Goal: Check status: Check status

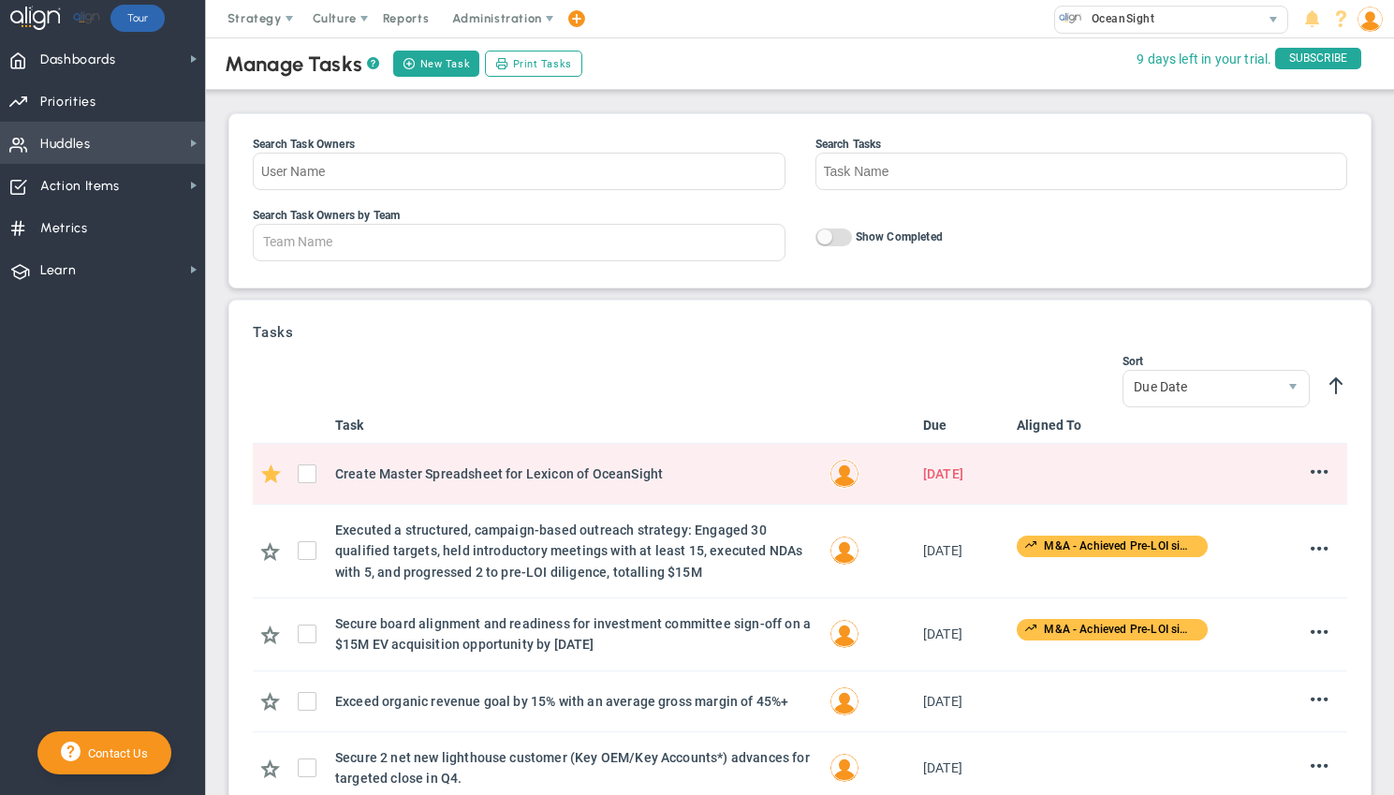
click at [52, 143] on span "Huddles" at bounding box center [65, 144] width 51 height 39
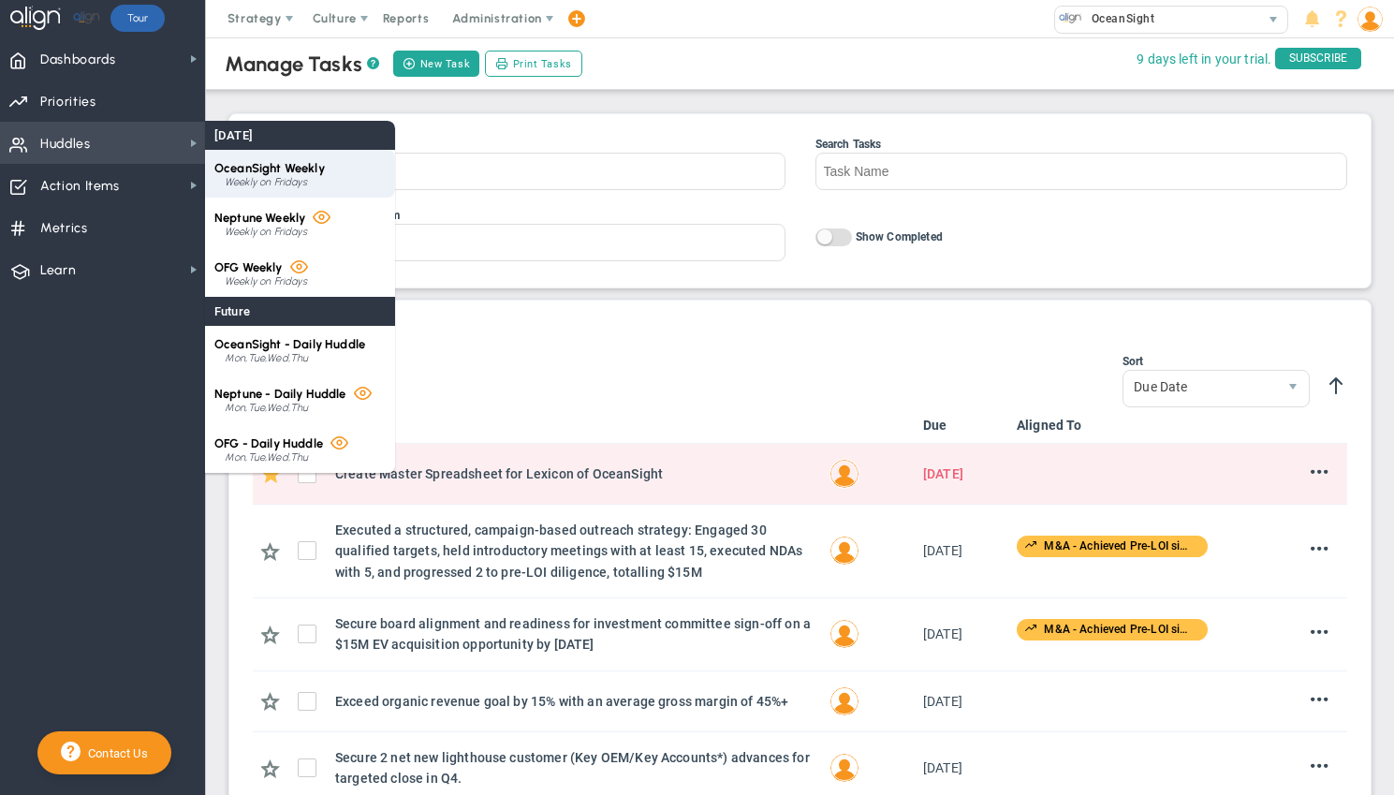
click at [252, 171] on span "OceanSight Weekly" at bounding box center [269, 168] width 111 height 14
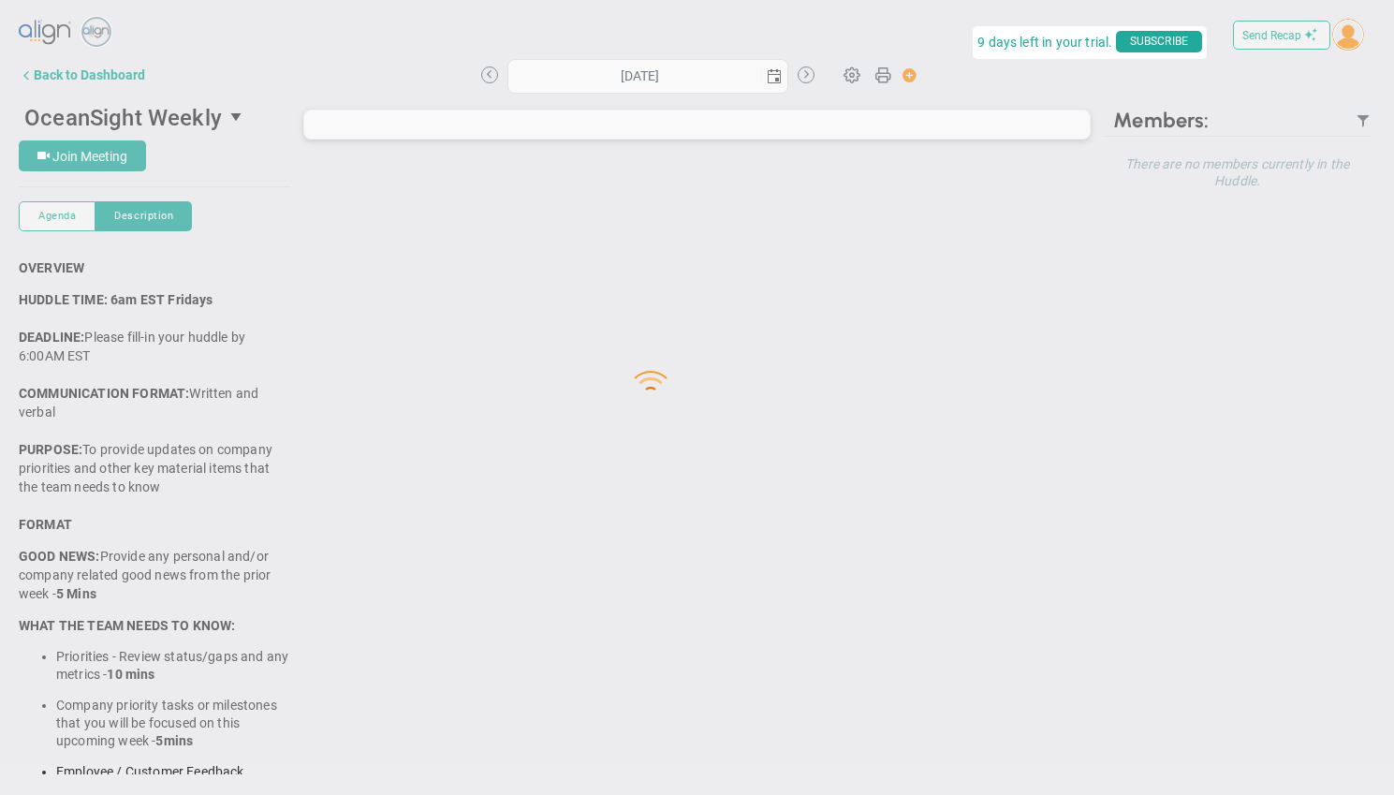
type input "[DATE]"
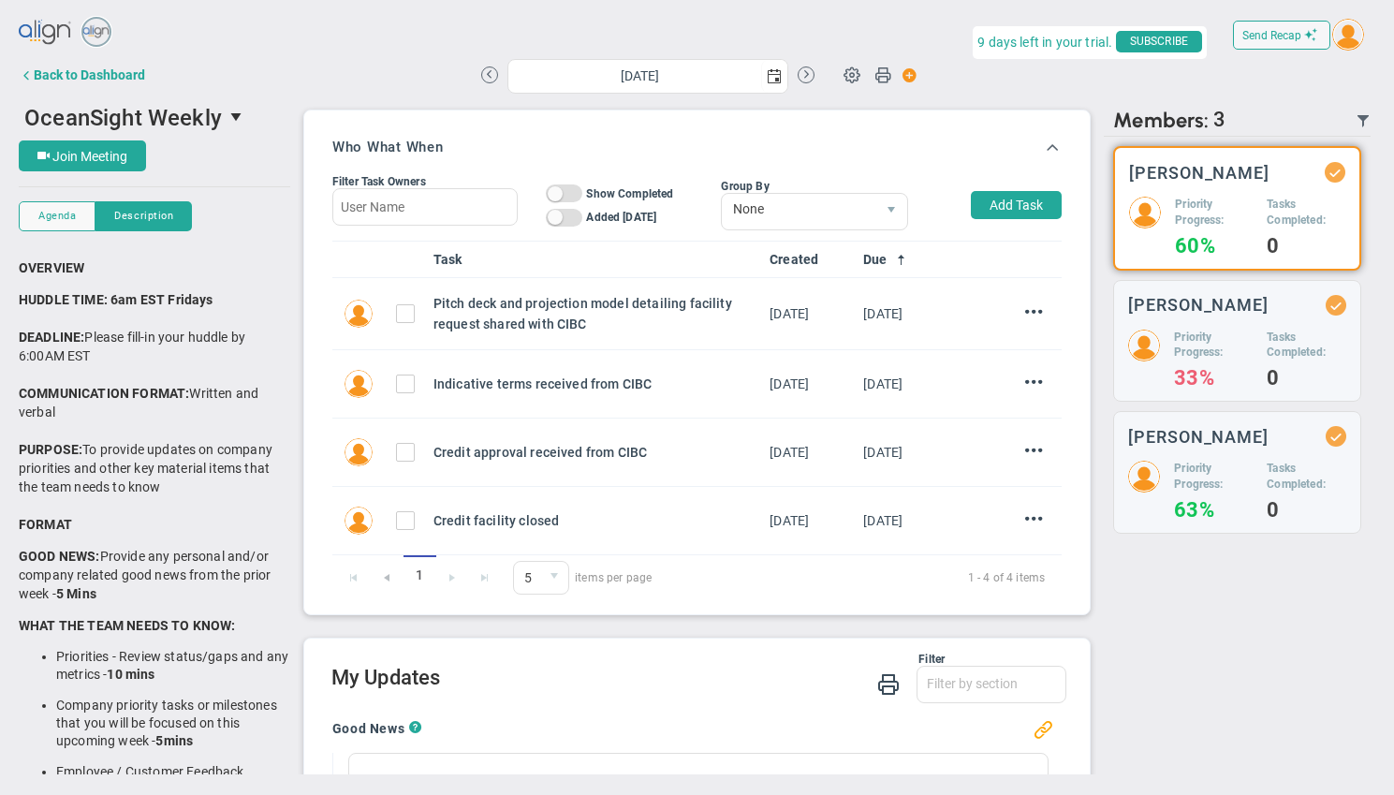
click at [1235, 225] on h5 "Priority Progress:" at bounding box center [1214, 213] width 78 height 32
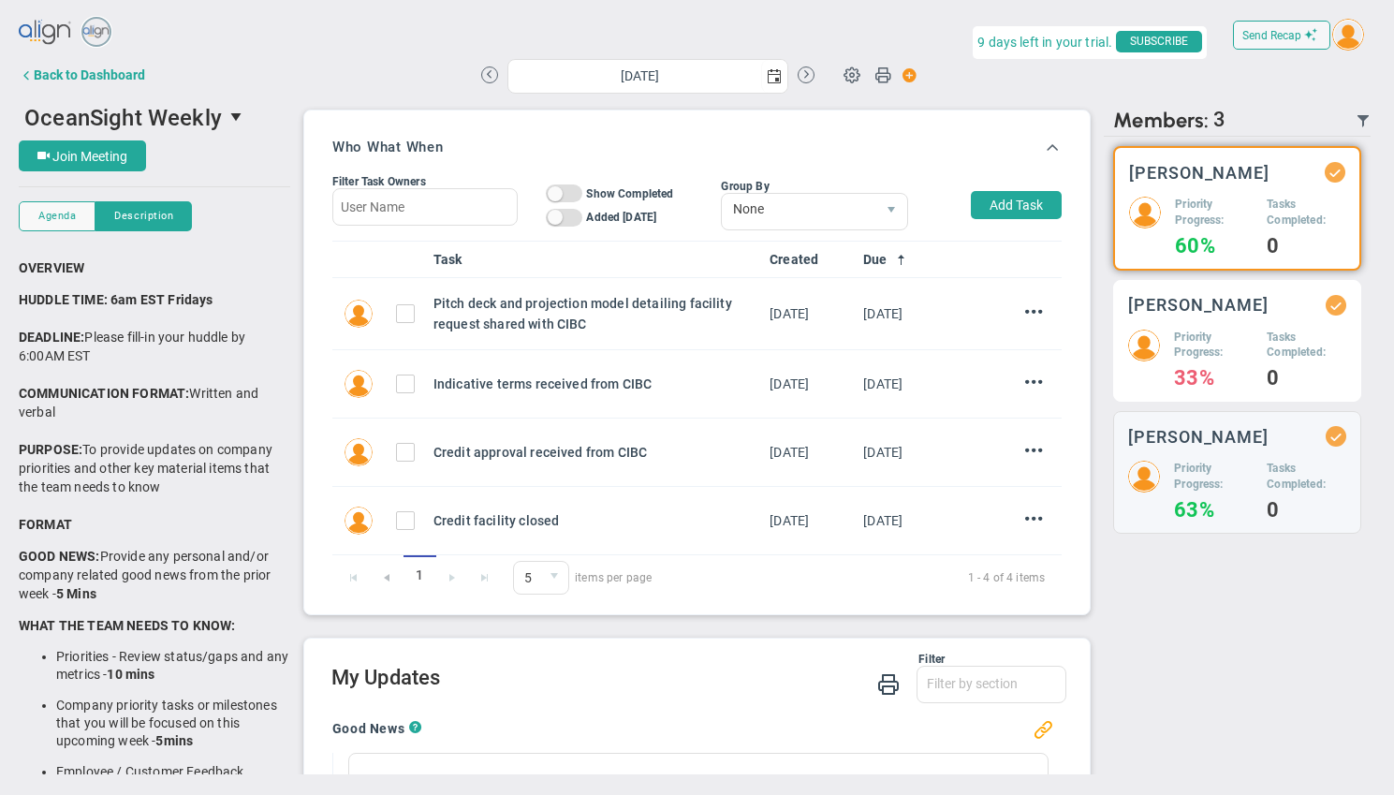
scroll to position [554, 0]
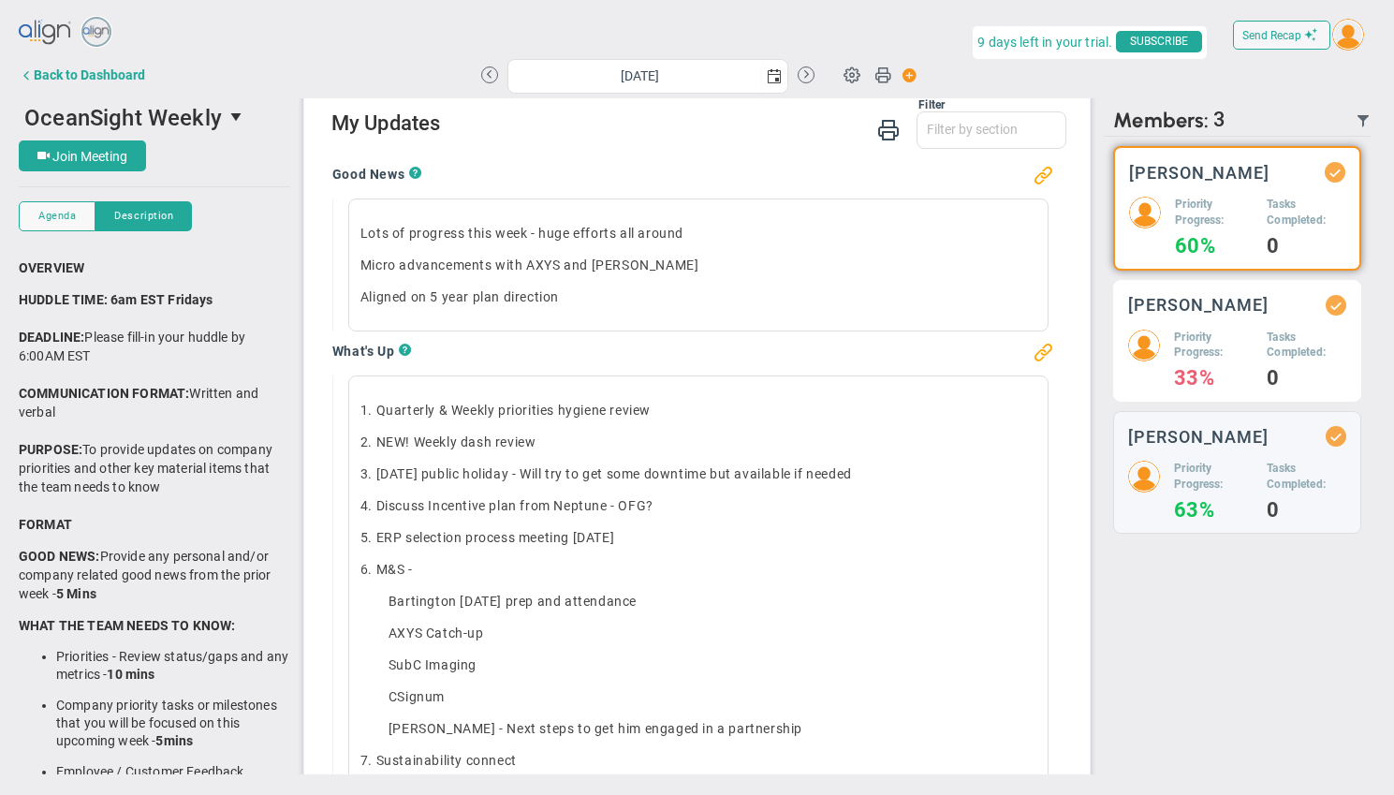
click at [1217, 318] on div "Tyler Van Schoonhoven Priority Progress: 33% Tasks Completed: 0" at bounding box center [1238, 341] width 248 height 123
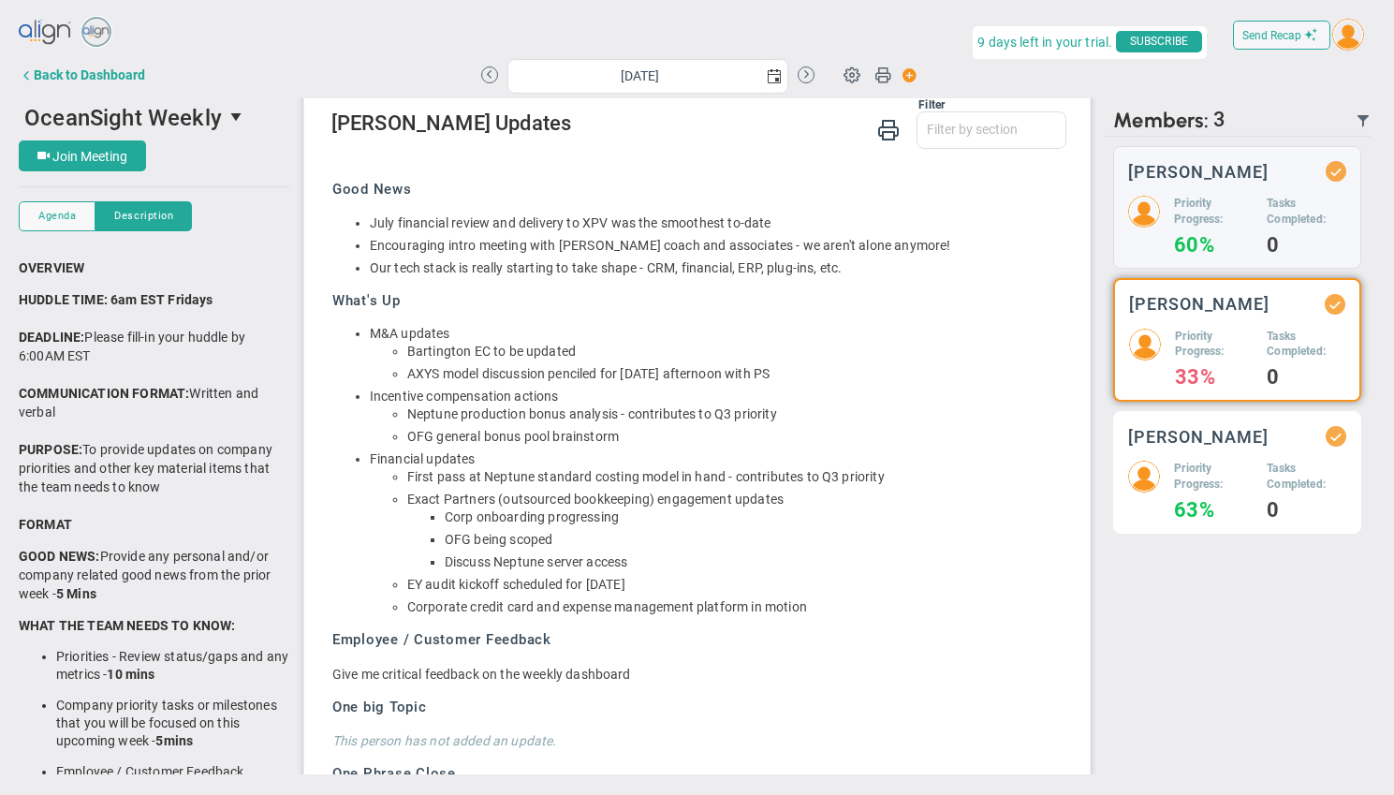
click at [1217, 411] on div "Matt Burdyny Priority Progress: 63% Tasks Completed: 0" at bounding box center [1238, 472] width 248 height 123
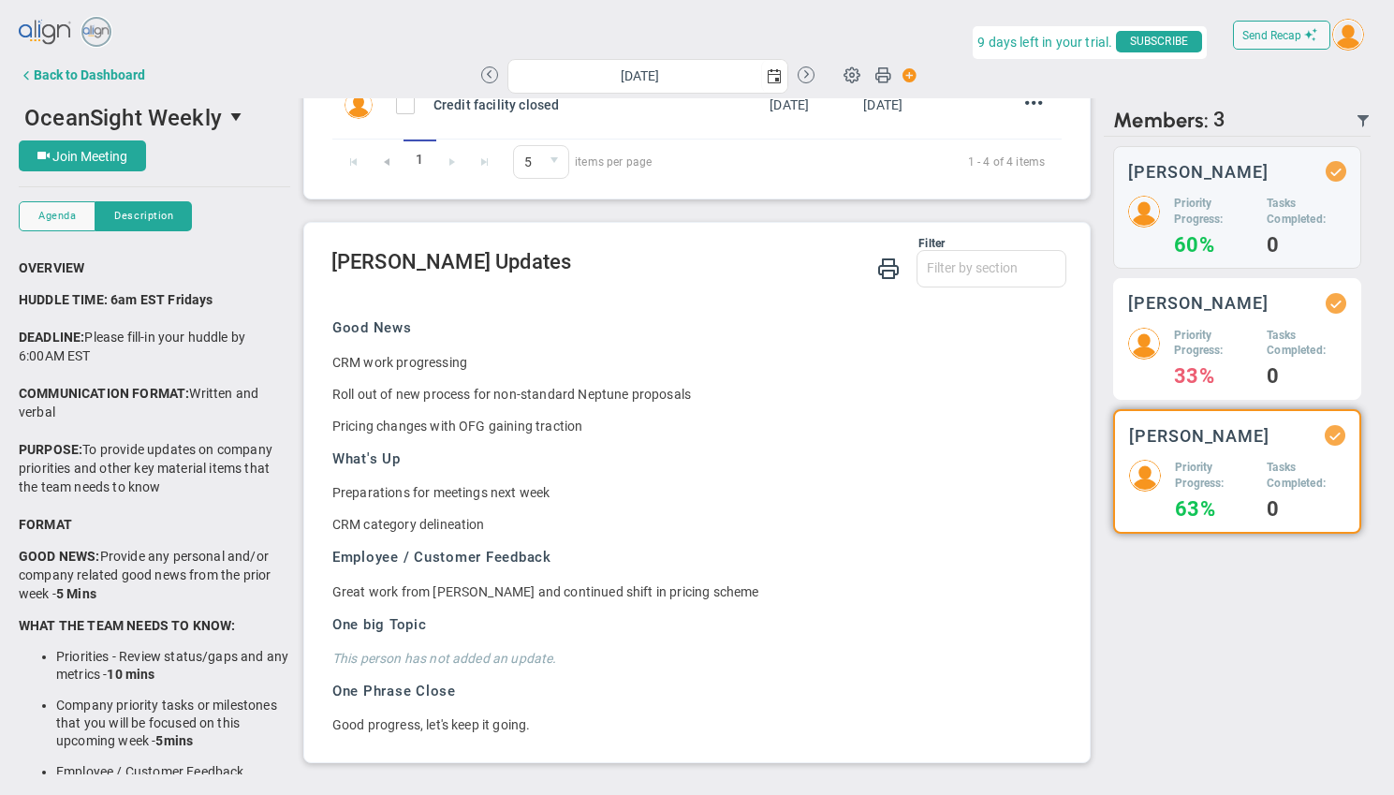
click at [1221, 319] on div "Tyler Van Schoonhoven Priority Progress: 33% Tasks Completed: 0" at bounding box center [1238, 339] width 248 height 123
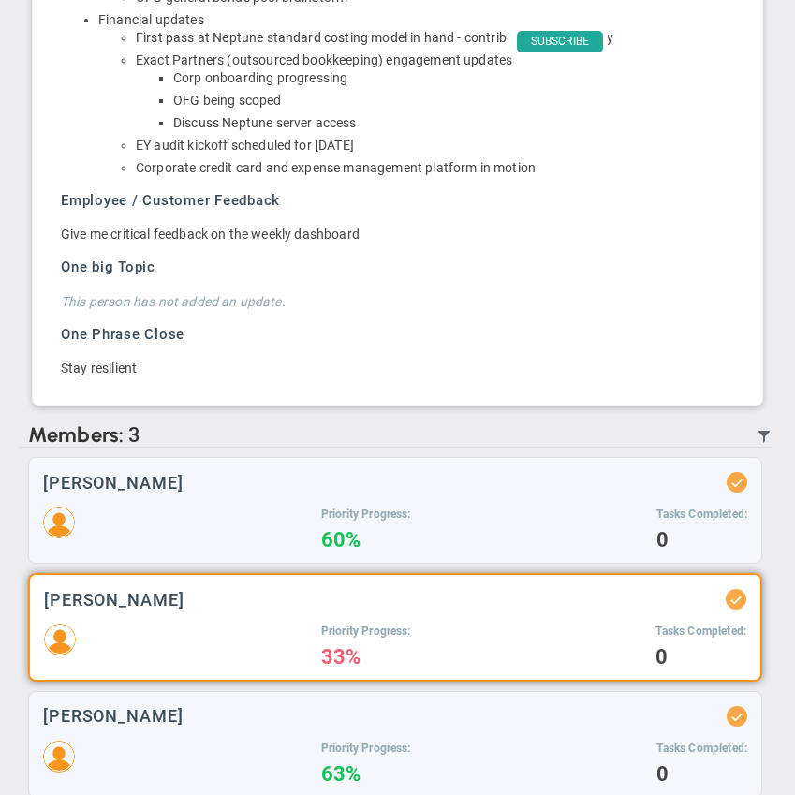
scroll to position [2021, 0]
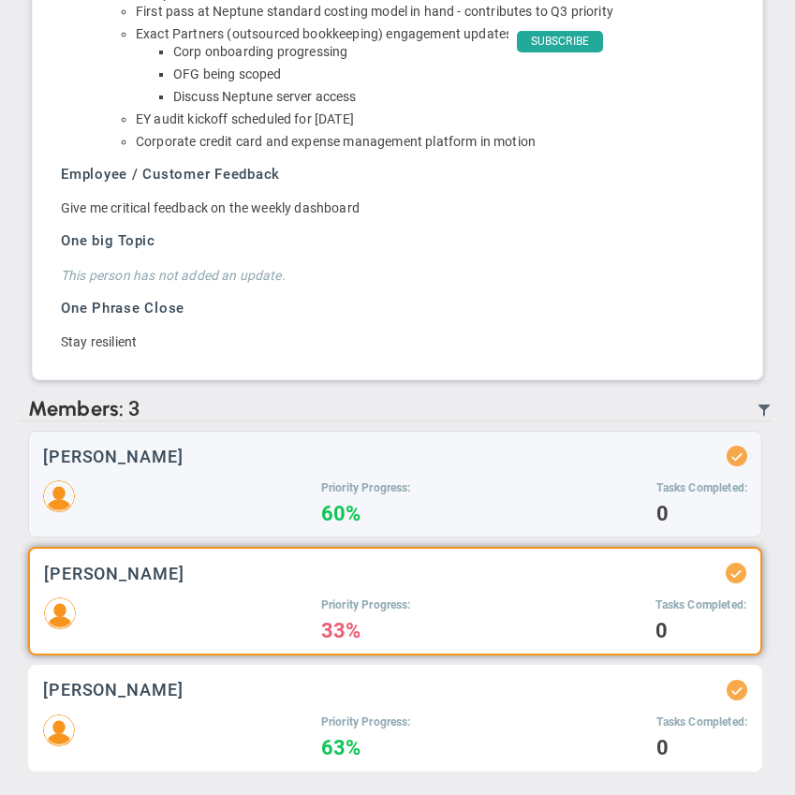
click at [370, 742] on h4 "63%" at bounding box center [366, 748] width 90 height 17
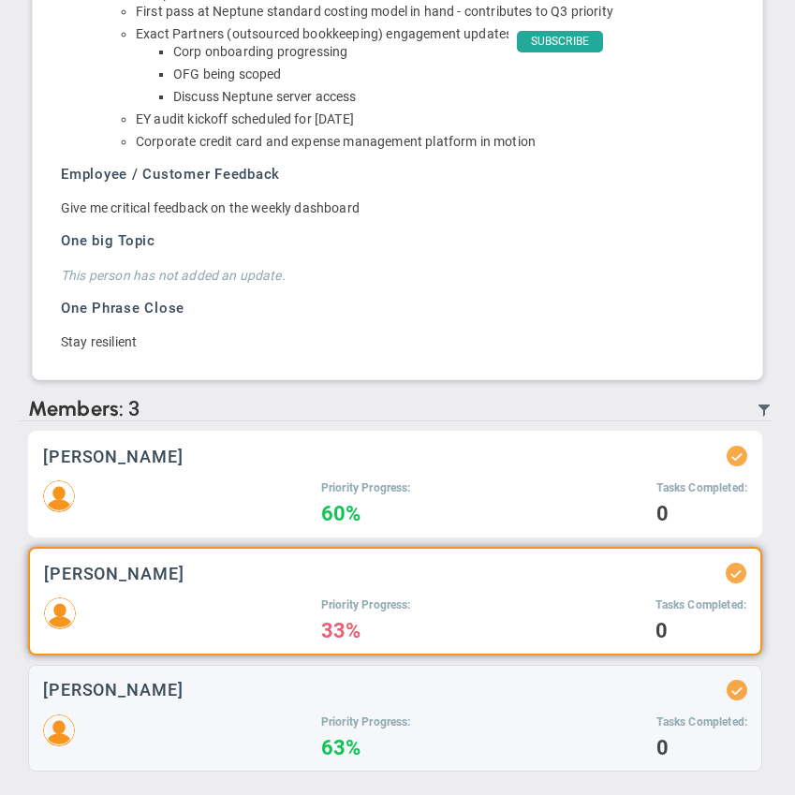
scroll to position [1650, 0]
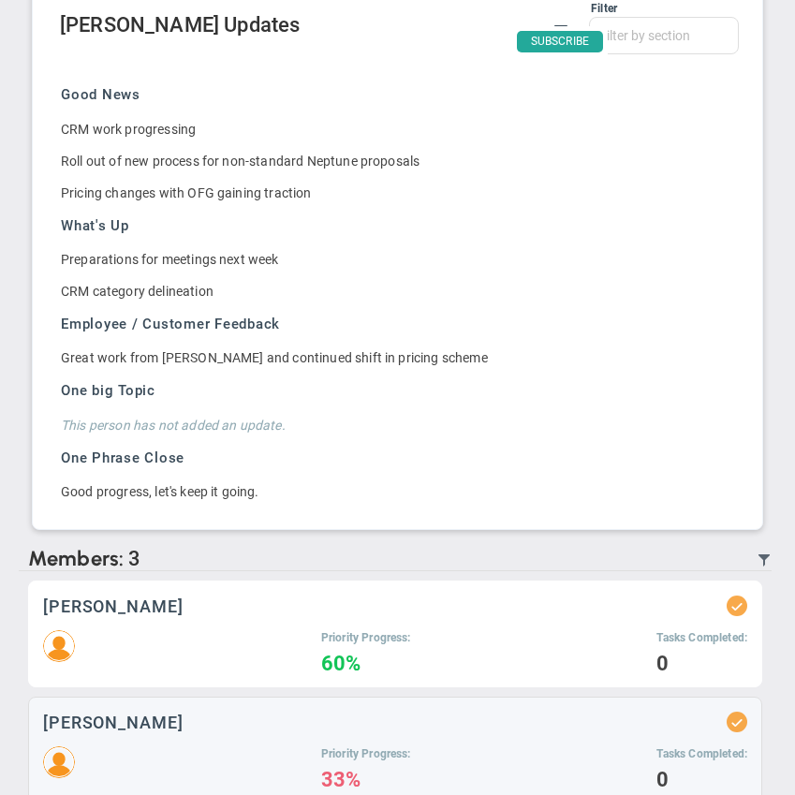
click at [391, 656] on h4 "60%" at bounding box center [366, 664] width 90 height 17
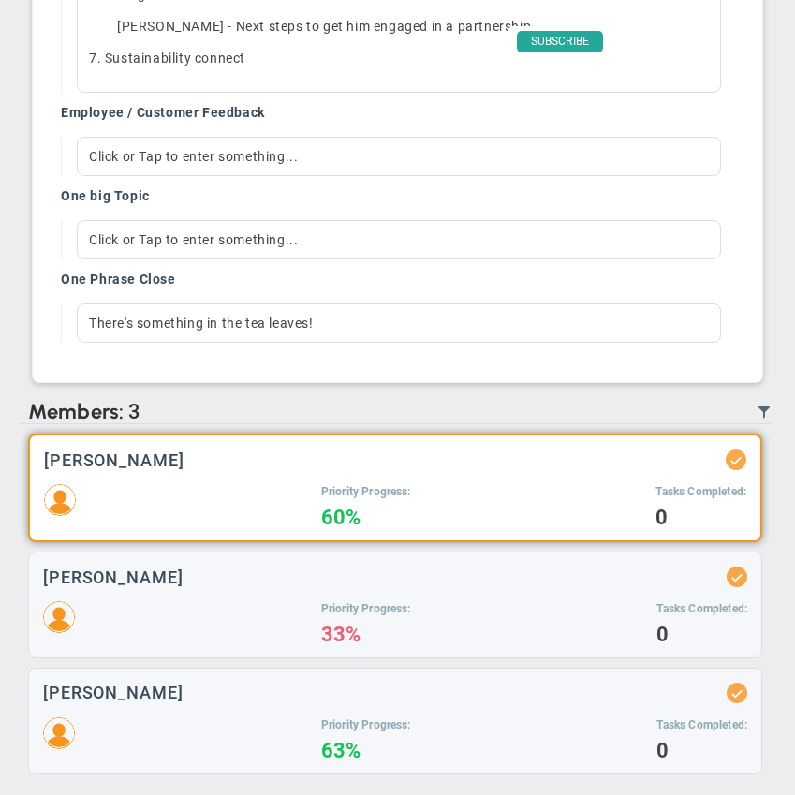
scroll to position [2261, 0]
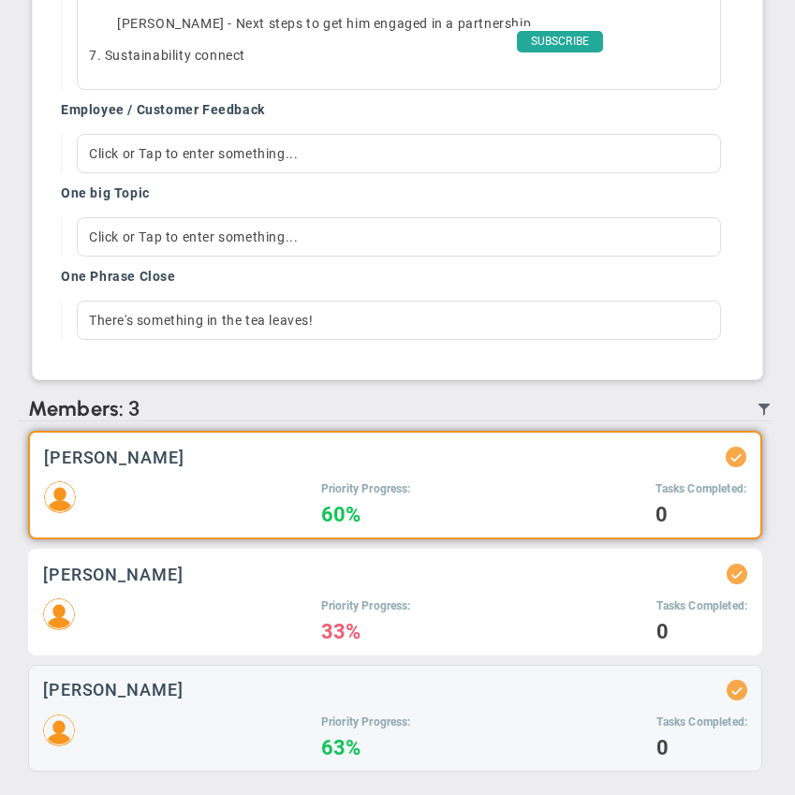
click at [239, 598] on div "Priority Progress: 33% Tasks Completed: 0" at bounding box center [395, 619] width 704 height 42
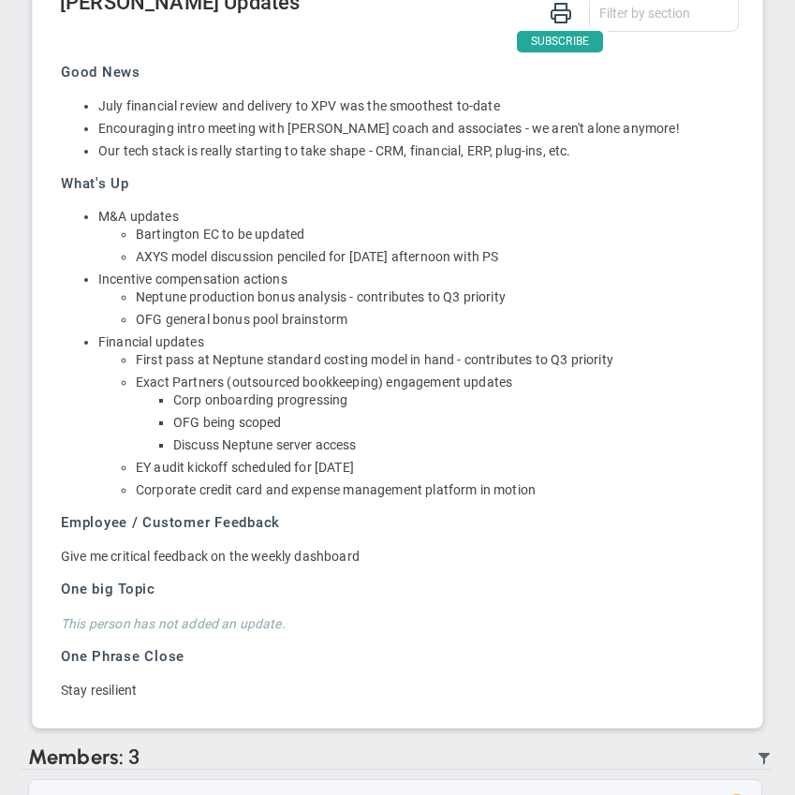
scroll to position [1672, 0]
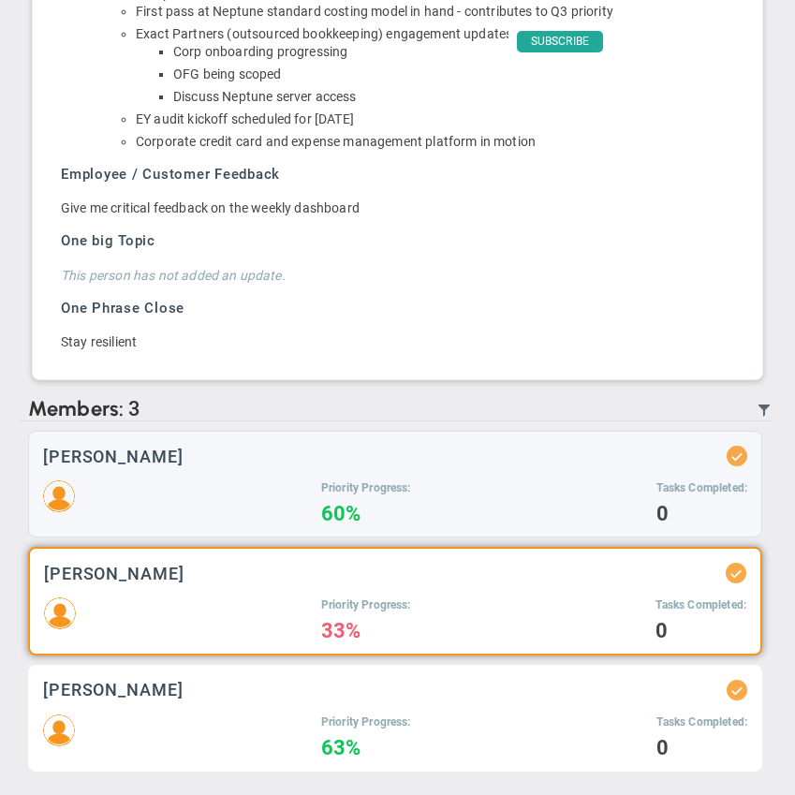
click at [331, 688] on div "[PERSON_NAME]" at bounding box center [395, 690] width 704 height 21
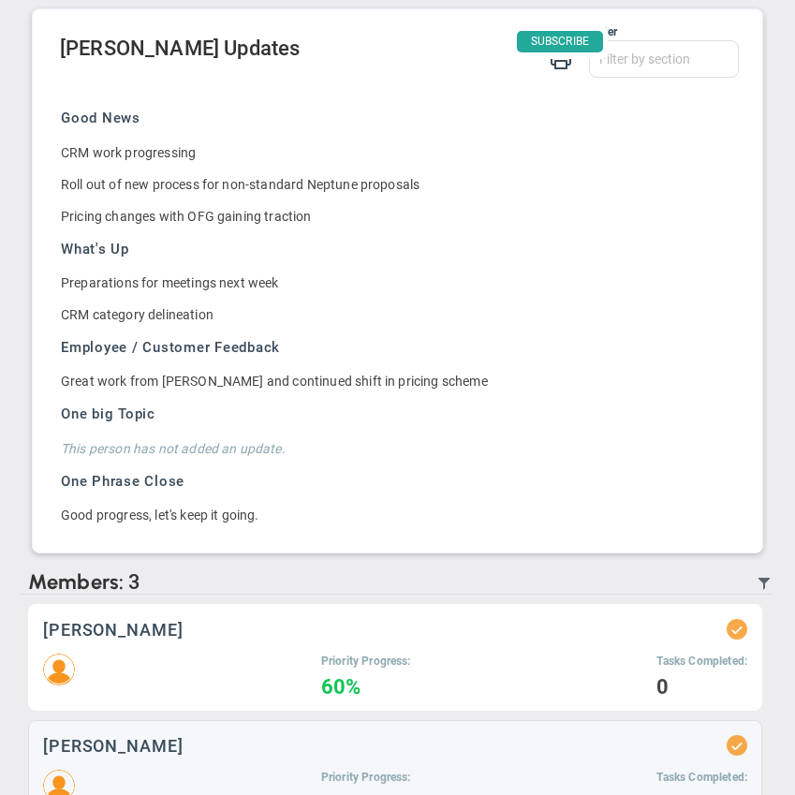
click at [313, 645] on div "Craig Churchill Priority Progress: 60% Tasks Completed: 0" at bounding box center [395, 657] width 734 height 107
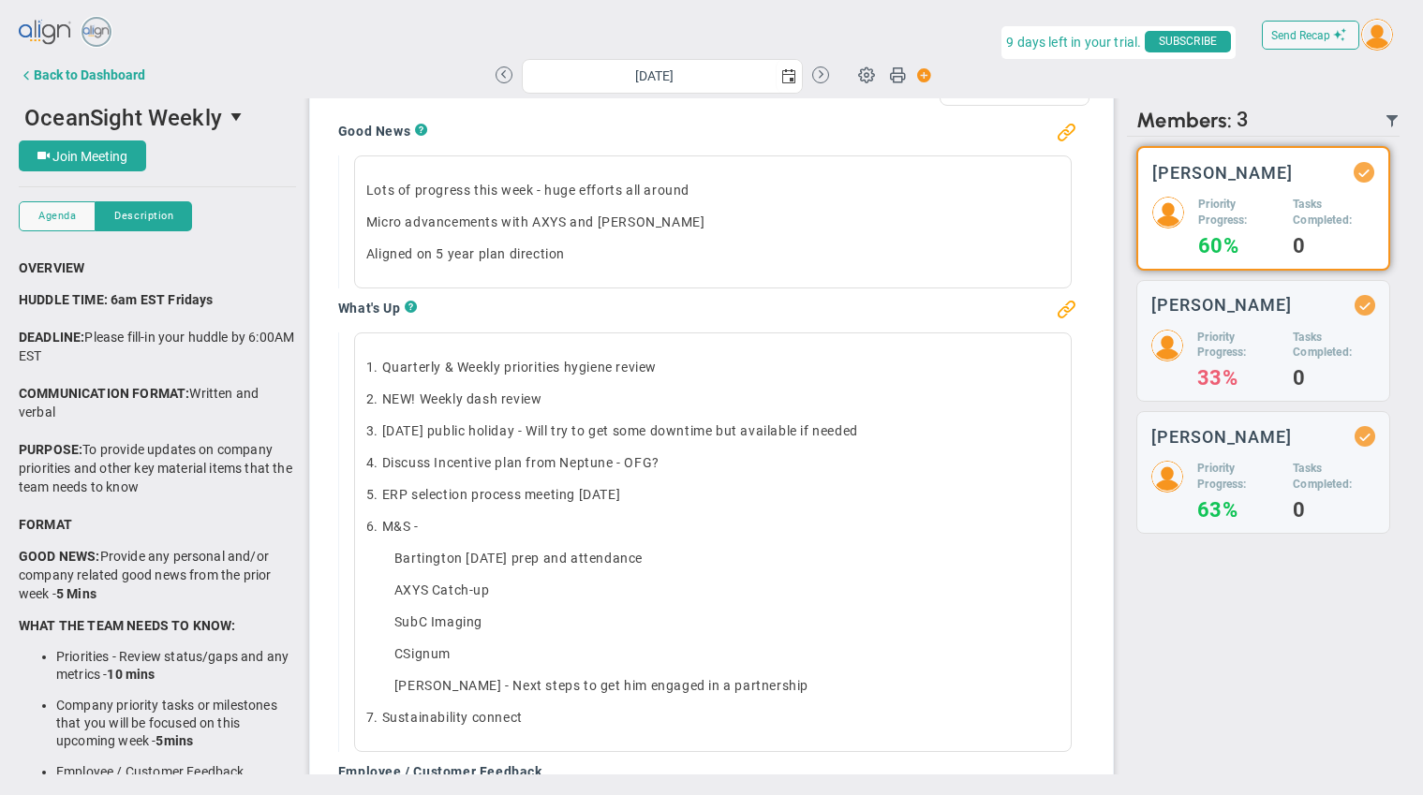
scroll to position [602, 0]
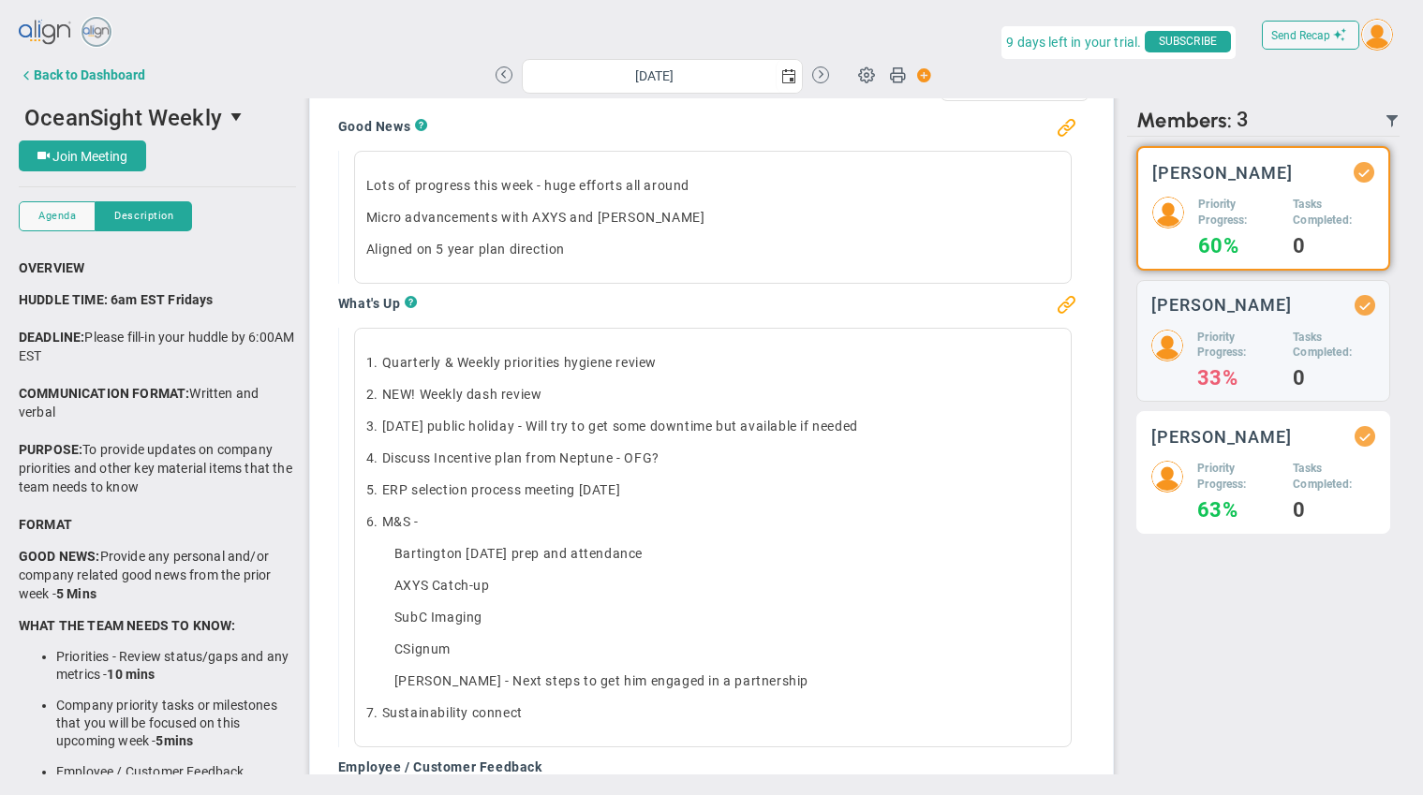
click at [1230, 472] on h5 "Priority Progress:" at bounding box center [1237, 477] width 81 height 32
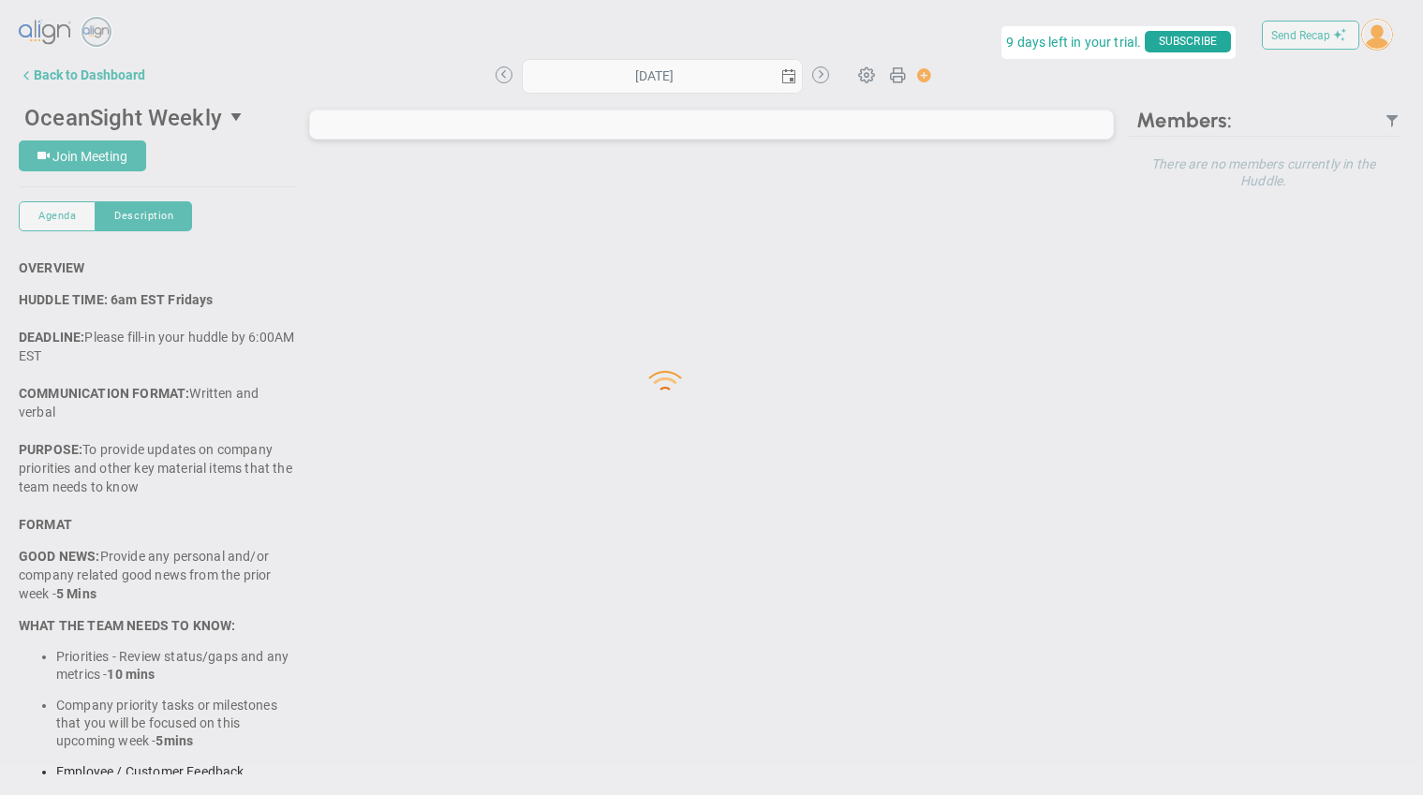
type input "[DATE]"
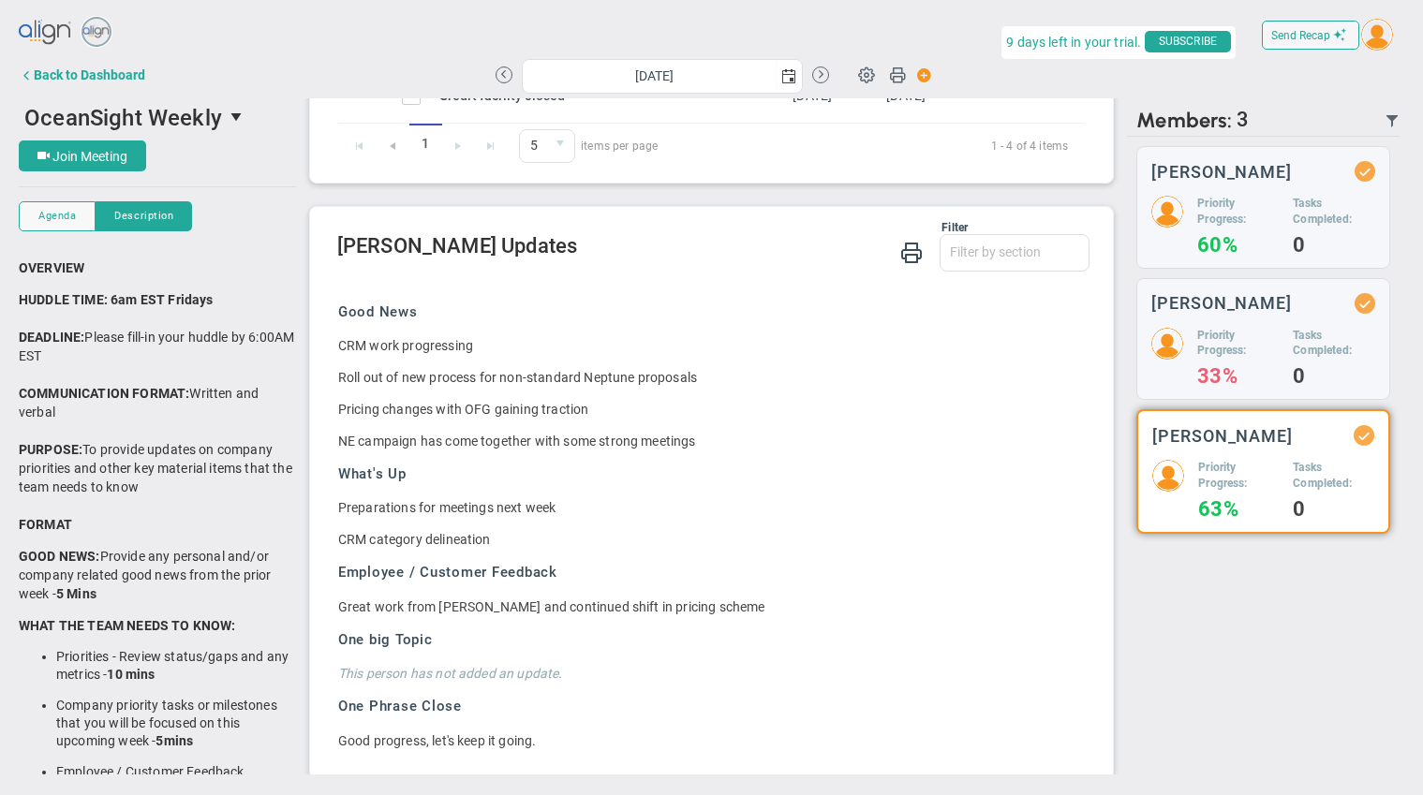
scroll to position [439, 0]
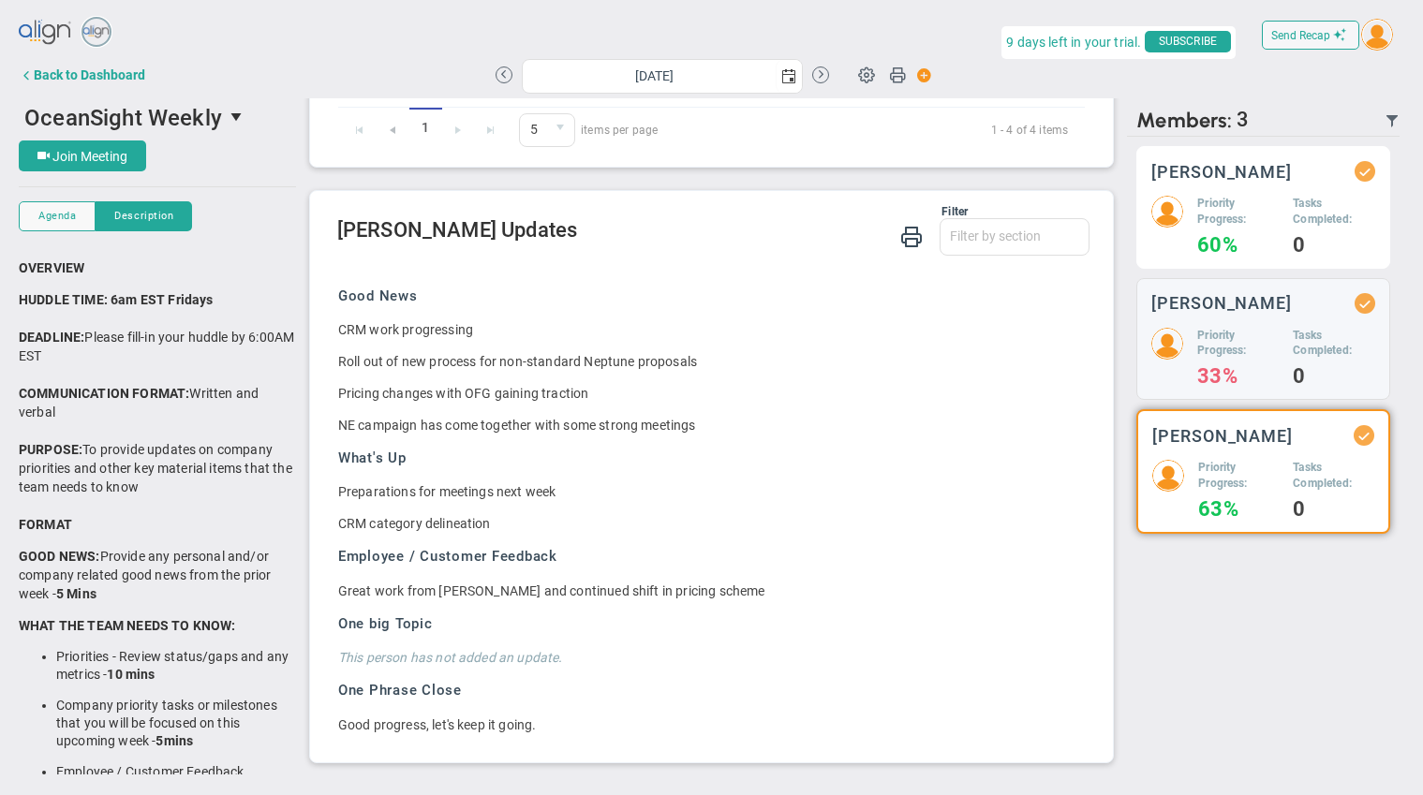
click at [1261, 216] on h5 "Priority Progress:" at bounding box center [1237, 212] width 81 height 32
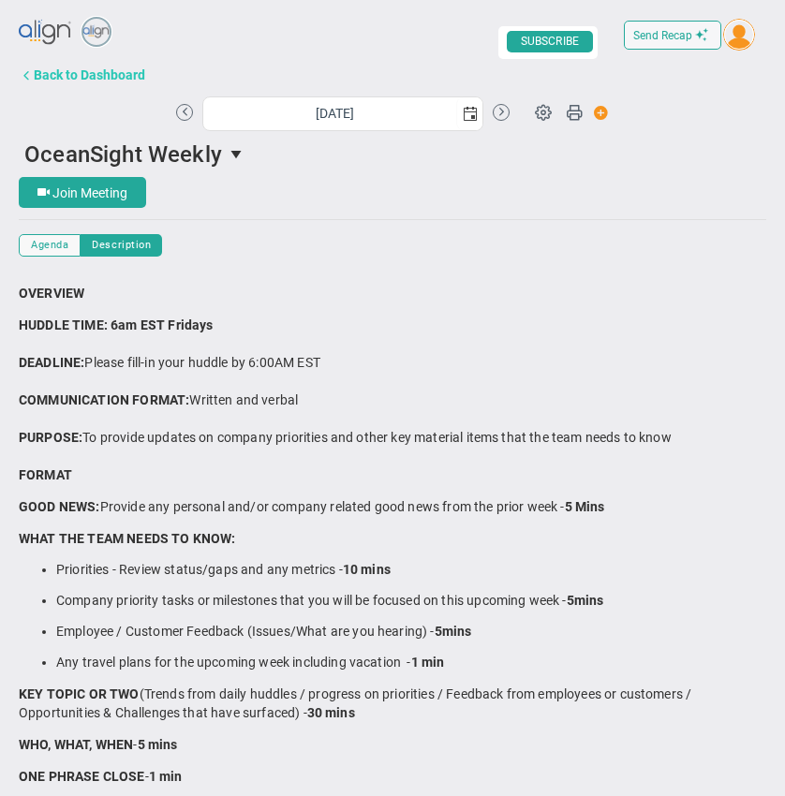
click at [96, 76] on div "Back to Dashboard" at bounding box center [89, 74] width 111 height 15
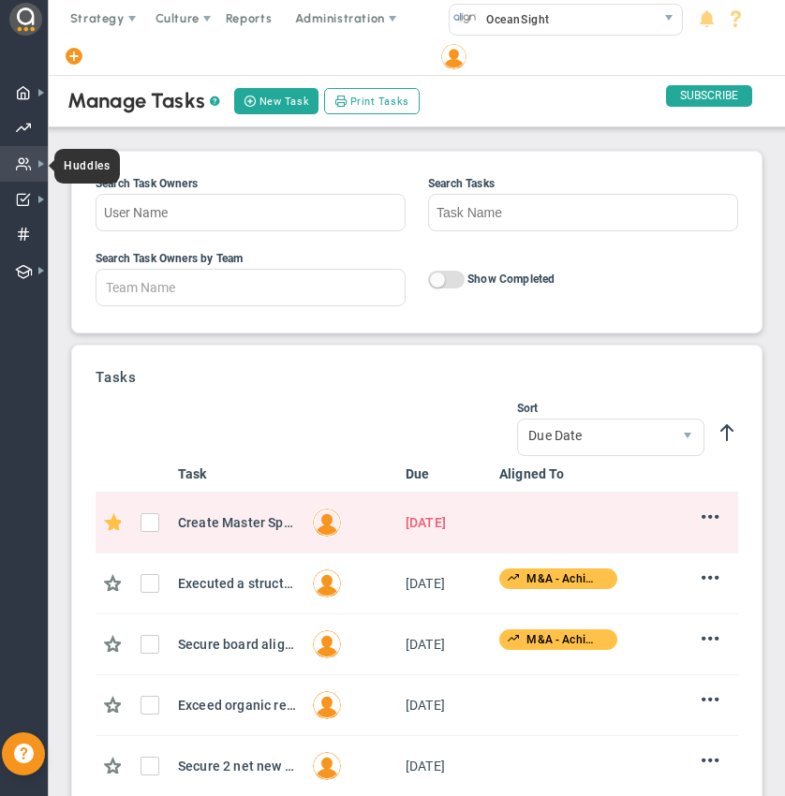
click at [22, 167] on span at bounding box center [24, 164] width 16 height 36
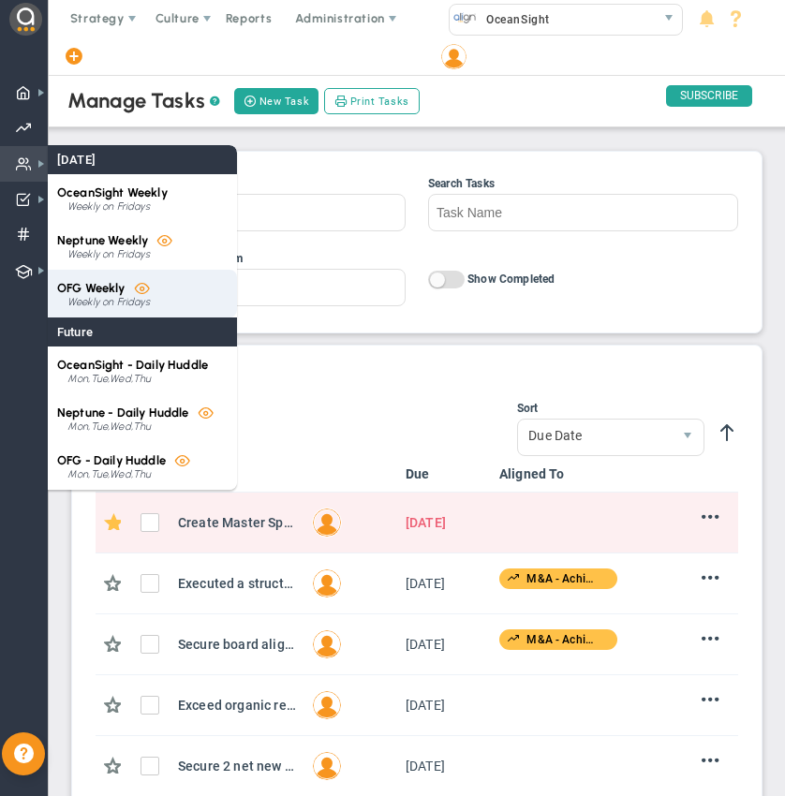
click at [111, 292] on span "OFG Weekly" at bounding box center [91, 288] width 68 height 14
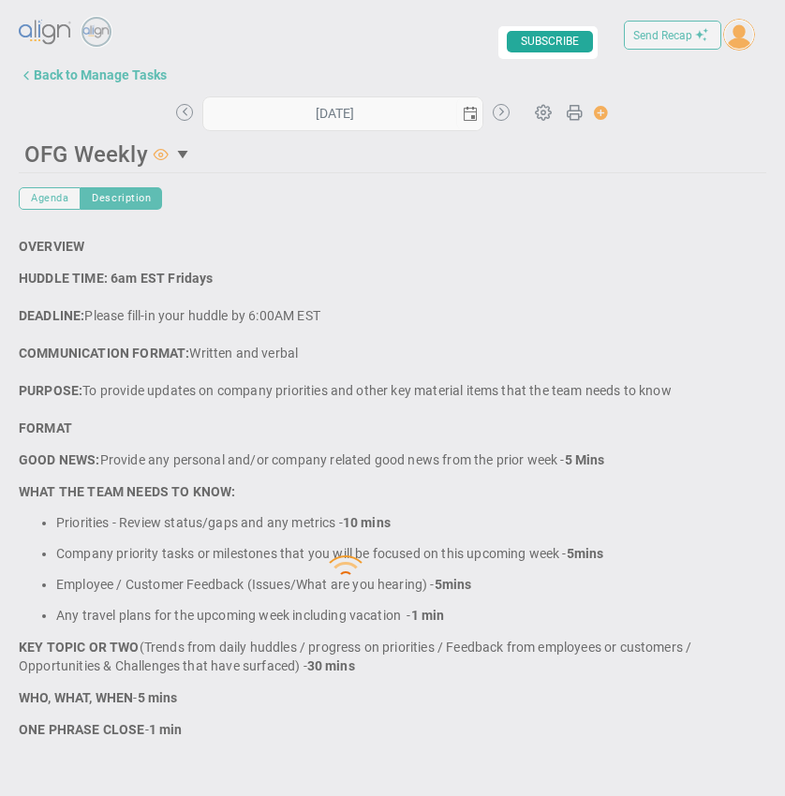
type input "[DATE]"
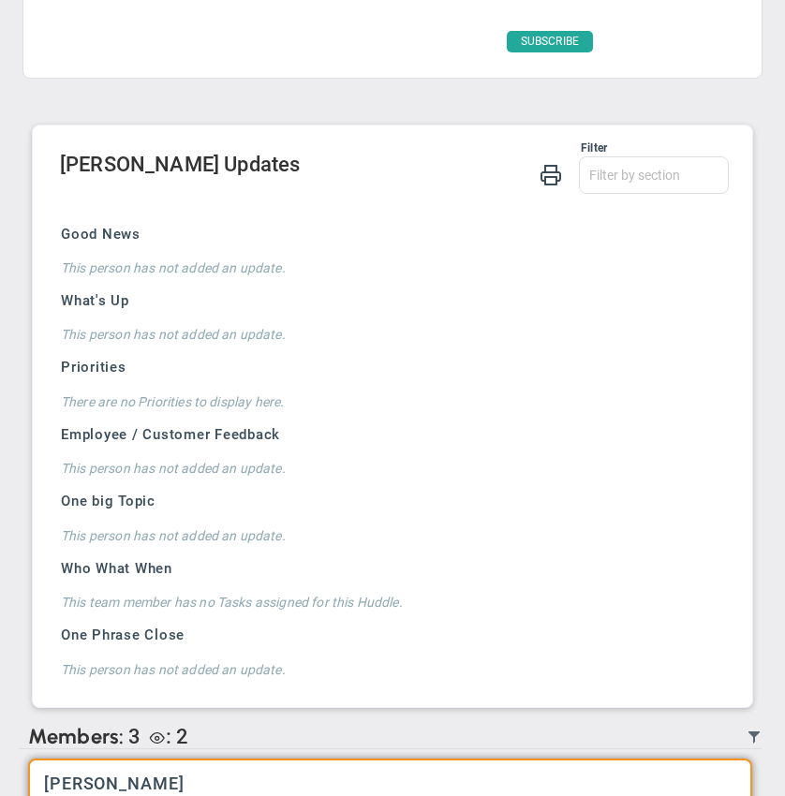
scroll to position [1186, 0]
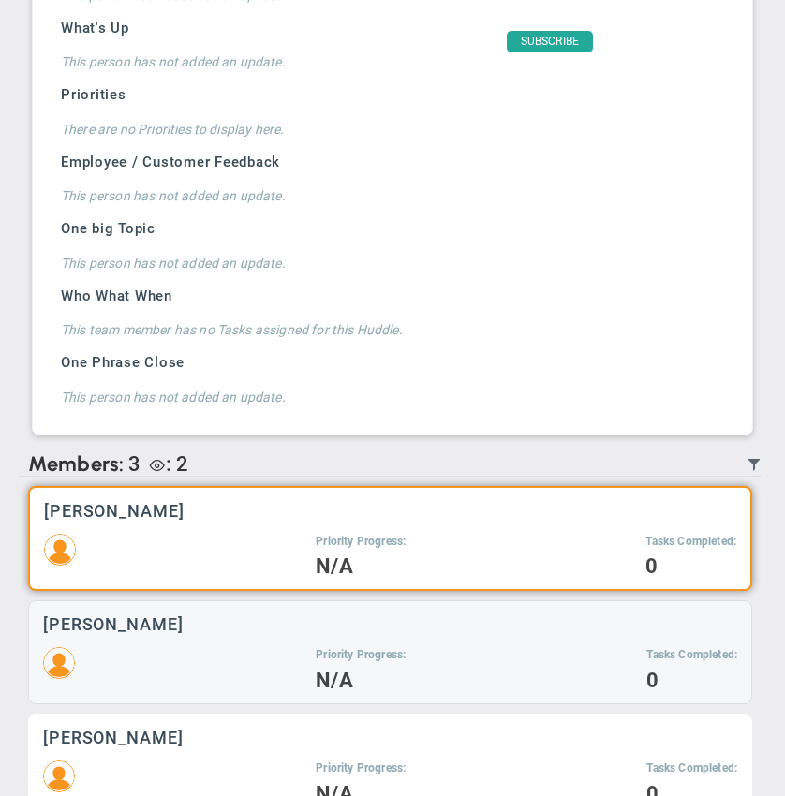
click at [194, 754] on div "[PERSON_NAME] Priority Progress: N/A Tasks Completed: 0" at bounding box center [390, 766] width 724 height 104
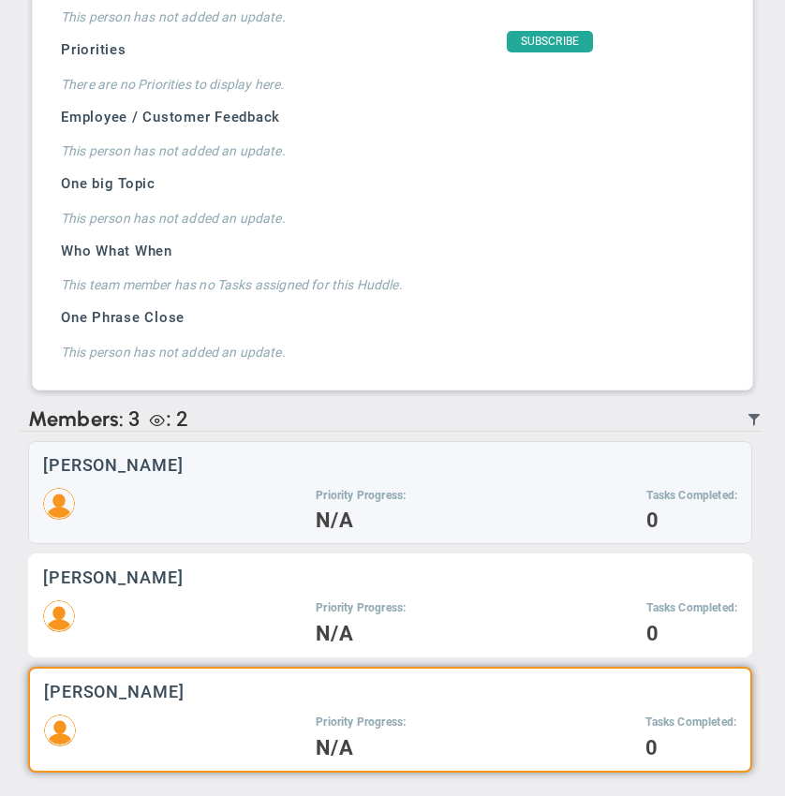
click at [236, 582] on div "[PERSON_NAME]" at bounding box center [390, 577] width 694 height 18
